Goal: Find contact information: Find contact information

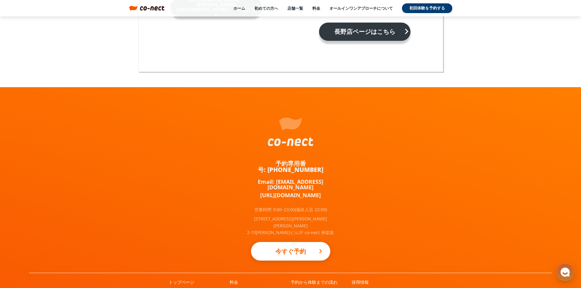
scroll to position [3996, 0]
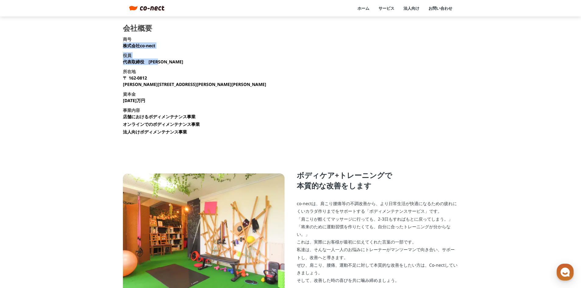
drag, startPoint x: 124, startPoint y: 46, endPoint x: 162, endPoint y: 48, distance: 37.6
click at [162, 48] on section "会社概要 商号 株式会社co-nect 役員 代表取締役　[PERSON_NAME] 所在地 [STREET_ADDRESS][PERSON_NAME][PE…" at bounding box center [291, 81] width 336 height 115
drag, startPoint x: 156, startPoint y: 45, endPoint x: 122, endPoint y: 44, distance: 33.9
click at [122, 44] on main "会社概要 商号 株式会社co-nect 役員 代表取締役　中山 友貴 所在地 〒 162-0812 東京都新宿区西五軒町2-10 東松ビル2F 資本金 135…" at bounding box center [290, 176] width 581 height 304
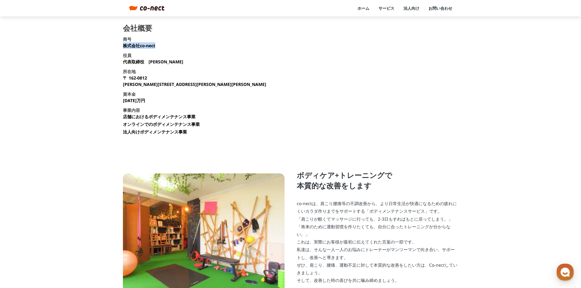
copy p "株式会社co-nect"
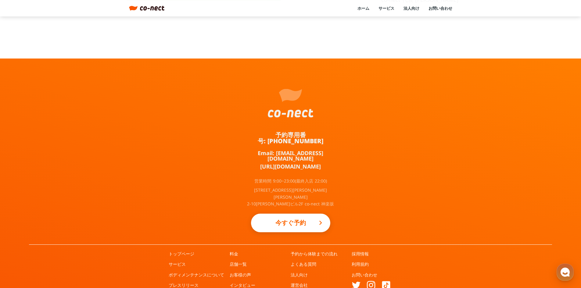
scroll to position [297, 0]
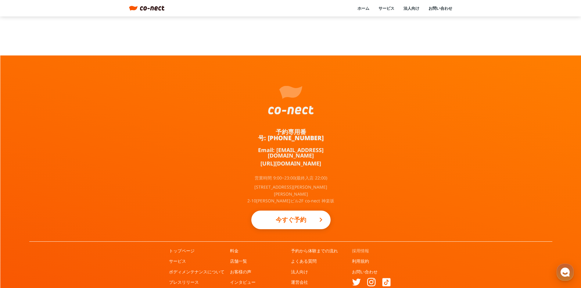
click at [360, 248] on link "採用情報" at bounding box center [360, 251] width 17 height 6
